Goal: Transaction & Acquisition: Download file/media

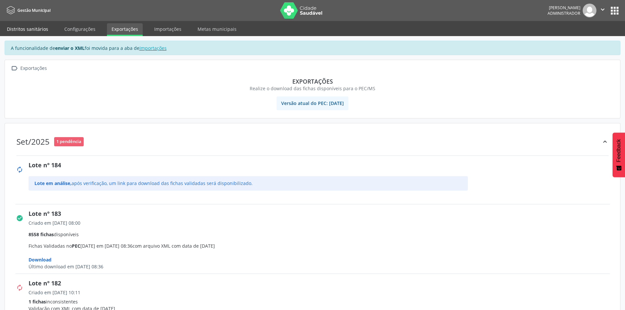
scroll to position [33, 0]
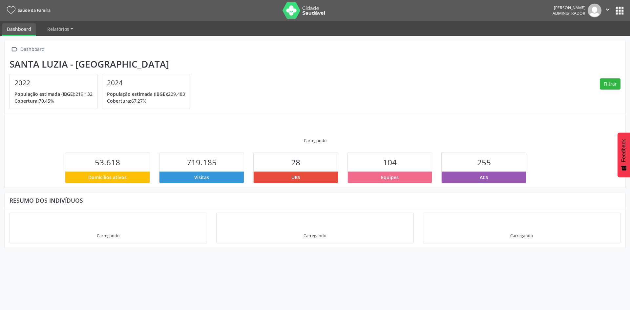
click at [619, 10] on button "apps" at bounding box center [619, 10] width 11 height 11
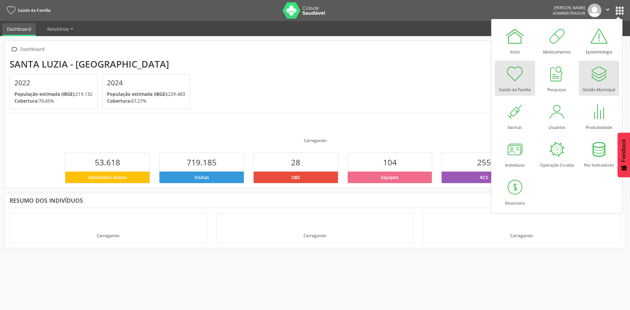
click at [599, 75] on div at bounding box center [599, 74] width 20 height 20
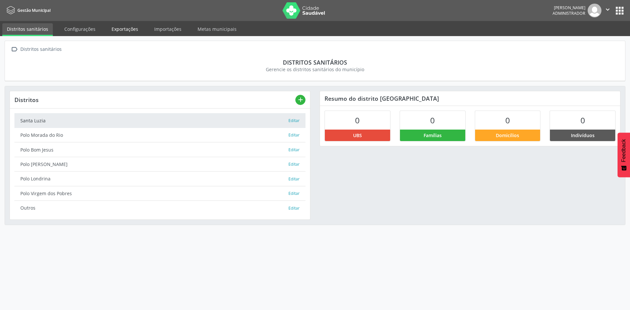
click at [139, 32] on link "Exportações" at bounding box center [125, 28] width 36 height 11
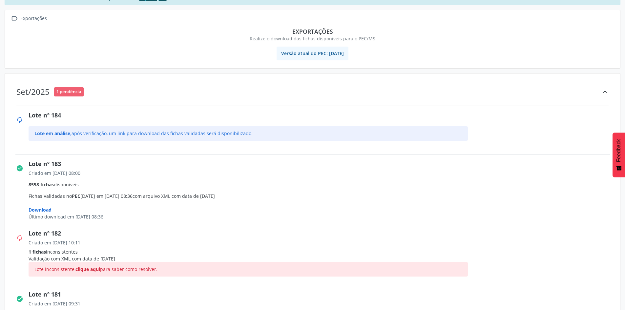
scroll to position [66, 0]
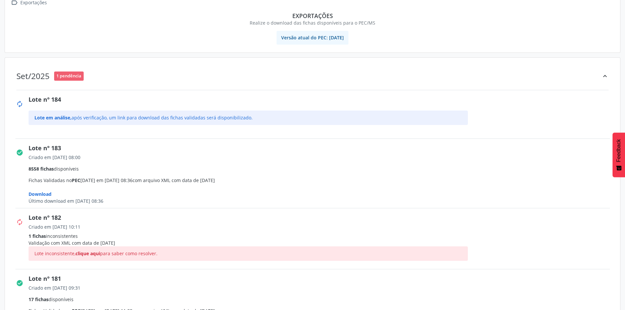
click at [47, 196] on span "Download" at bounding box center [40, 194] width 23 height 6
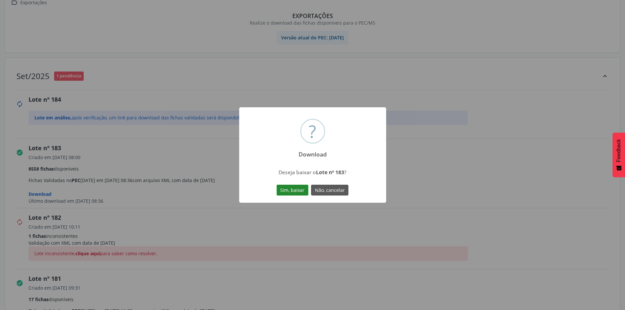
click at [289, 187] on button "Sim, baixar" at bounding box center [292, 190] width 32 height 11
